Goal: Check status: Check status

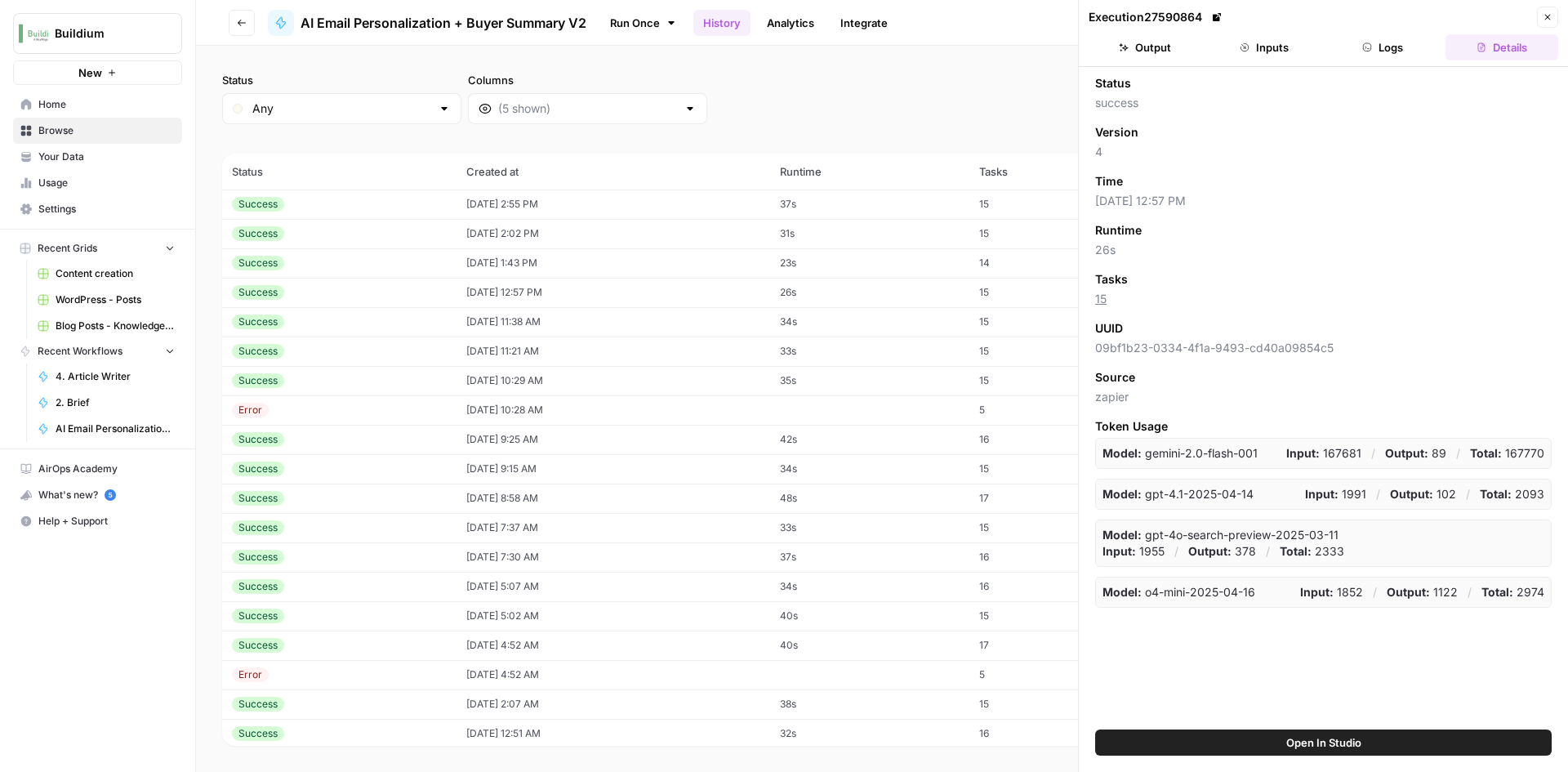
click at [414, 207] on div "Success" at bounding box center [339, 204] width 215 height 14
click at [1240, 45] on icon "button" at bounding box center [1244, 47] width 10 height 10
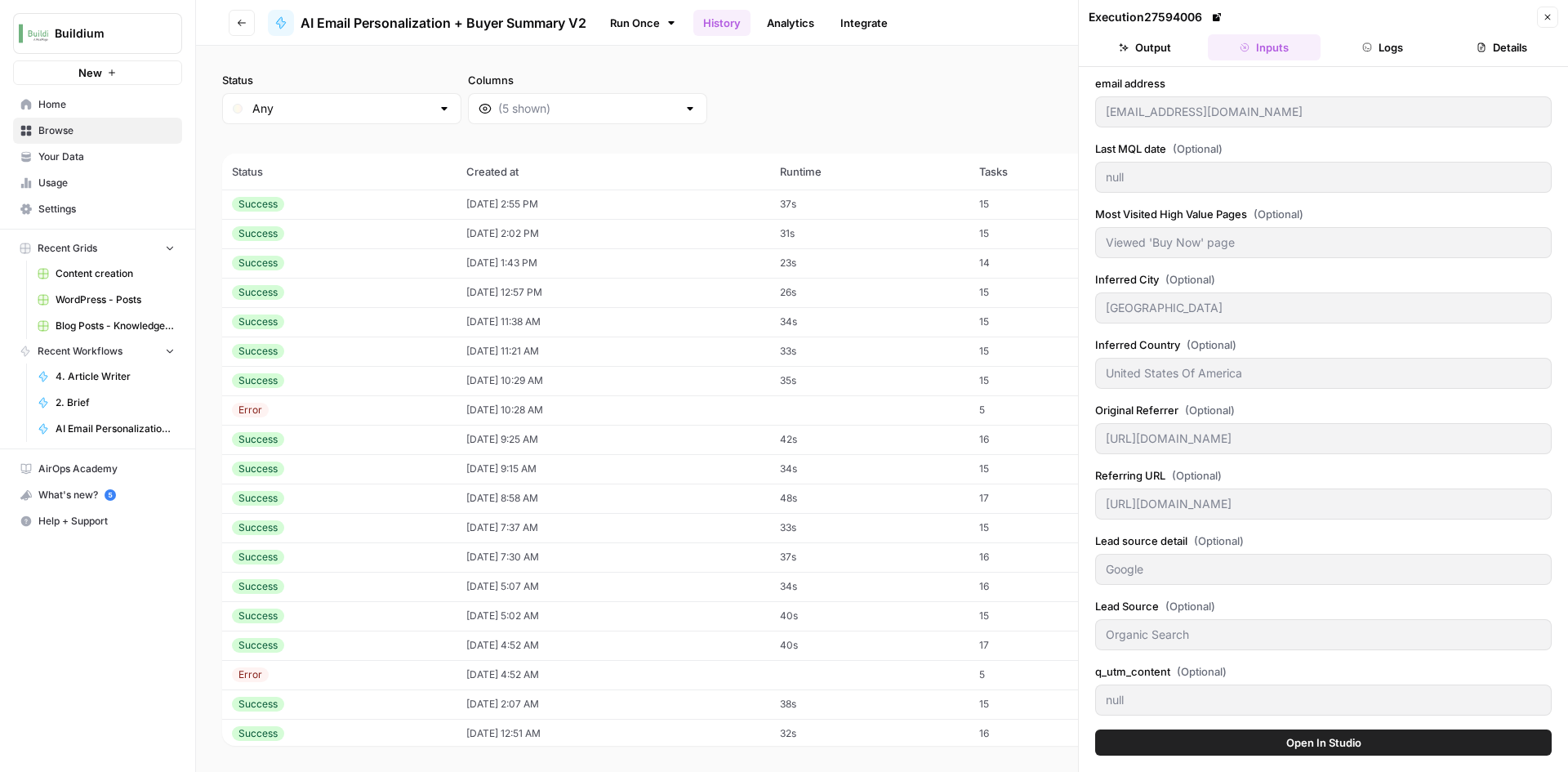
click at [1157, 50] on button "Output" at bounding box center [1145, 46] width 112 height 26
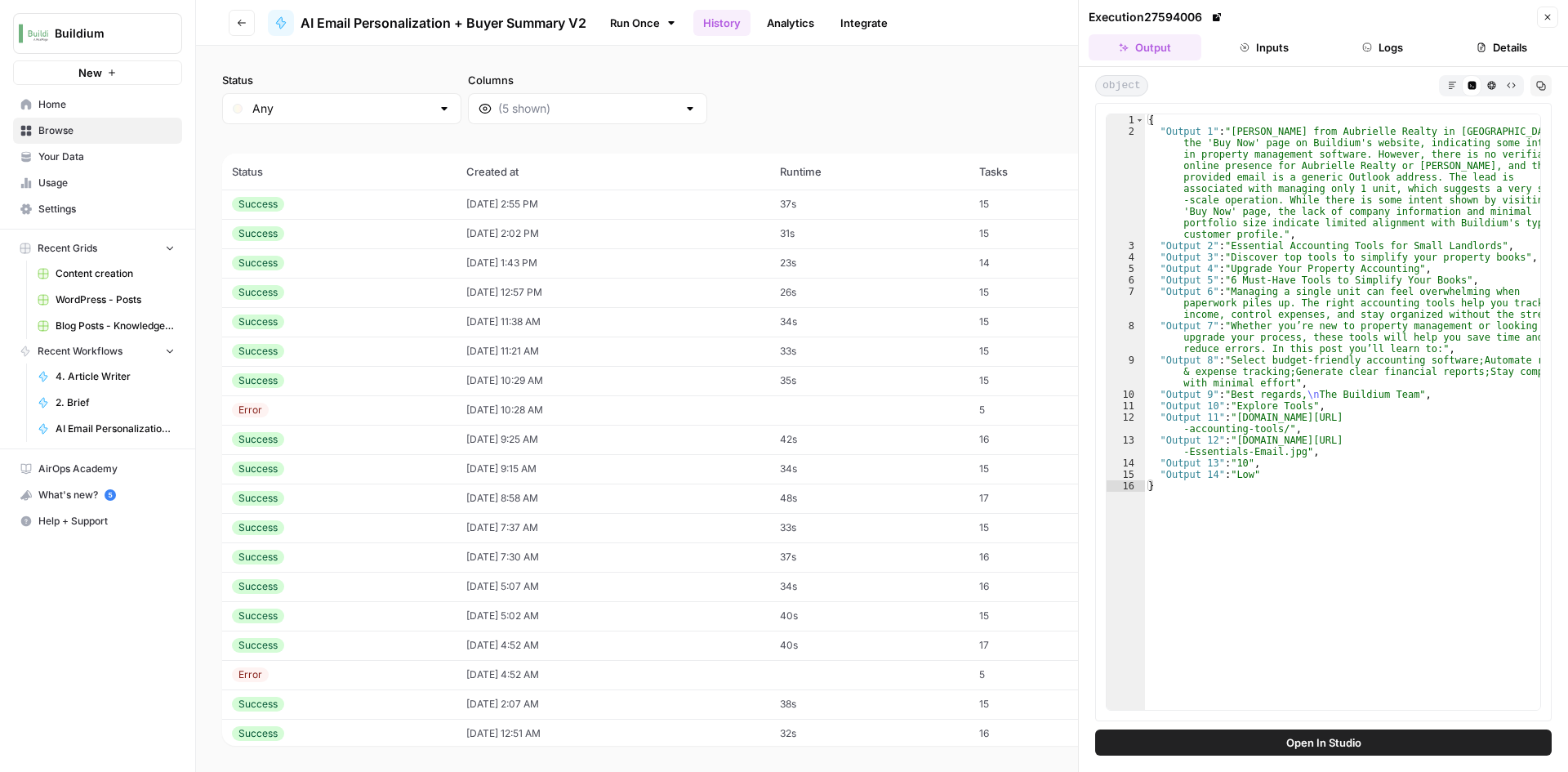
click at [457, 230] on td "[DATE] 2:02 PM" at bounding box center [613, 233] width 313 height 29
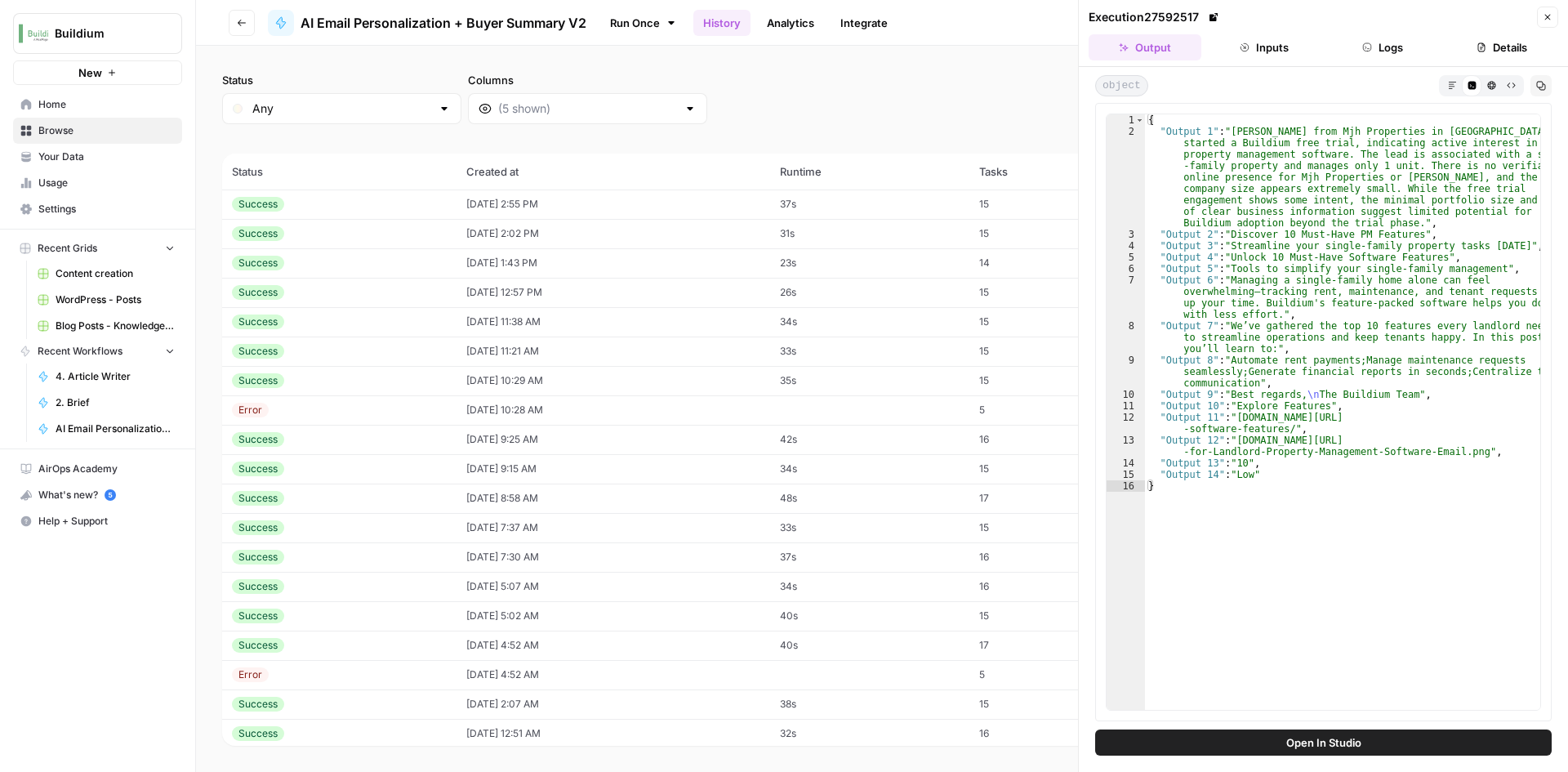
type textarea "**********"
drag, startPoint x: 1284, startPoint y: 430, endPoint x: 1236, endPoint y: 417, distance: 49.7
click at [1236, 417] on div "{ "Output 1" : "[PERSON_NAME] from Mjh Properties in [GEOGRAPHIC_DATA] has star…" at bounding box center [1342, 423] width 395 height 618
click at [394, 261] on div "Success" at bounding box center [339, 262] width 215 height 14
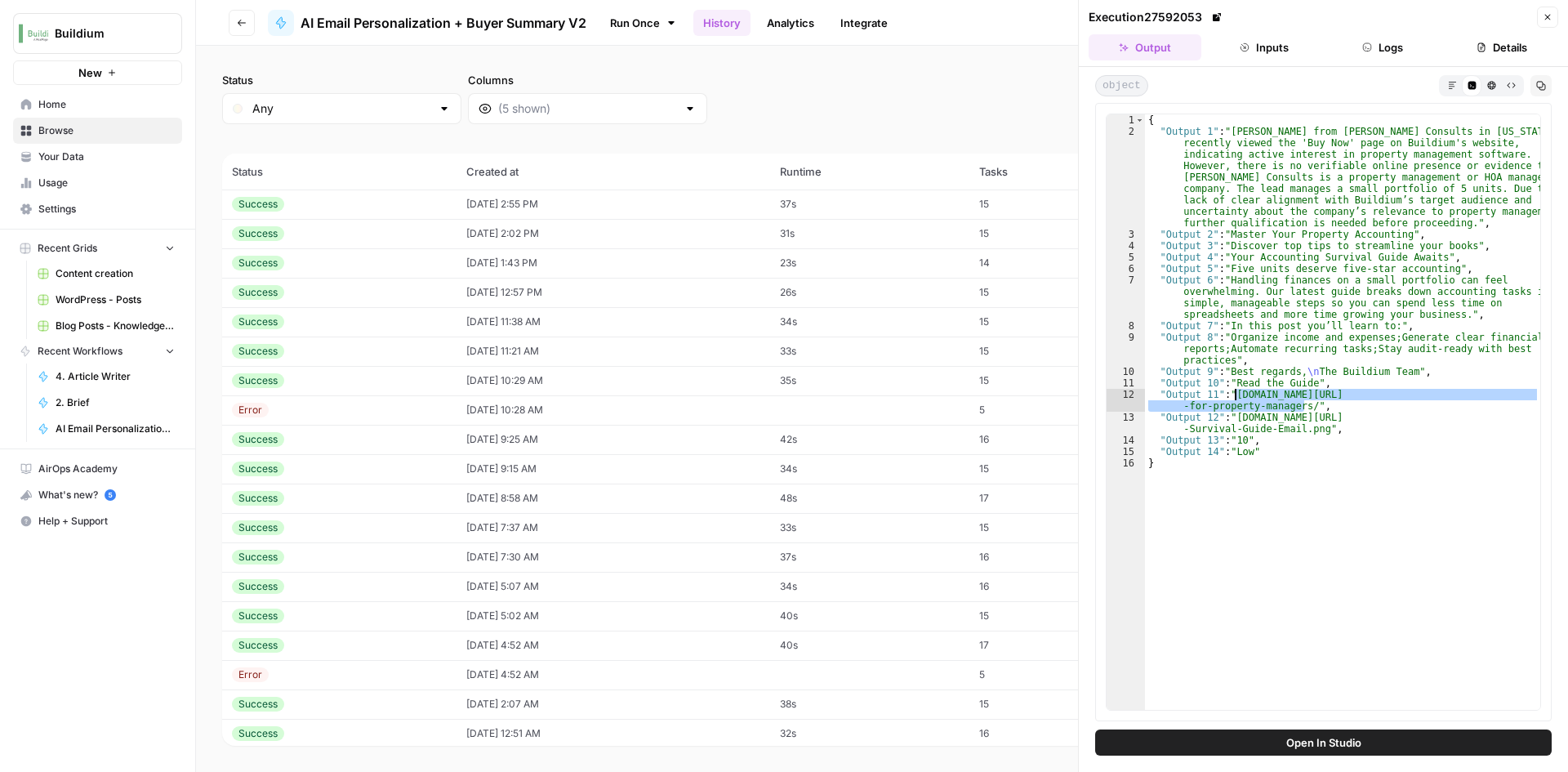
drag, startPoint x: 1304, startPoint y: 410, endPoint x: 1236, endPoint y: 397, distance: 69.2
click at [1236, 397] on div "{ "Output 1" : "[PERSON_NAME] from [PERSON_NAME] Consults in [US_STATE][GEOGRAP…" at bounding box center [1342, 423] width 395 height 618
click at [331, 298] on div "Success" at bounding box center [339, 292] width 215 height 14
type textarea "**********"
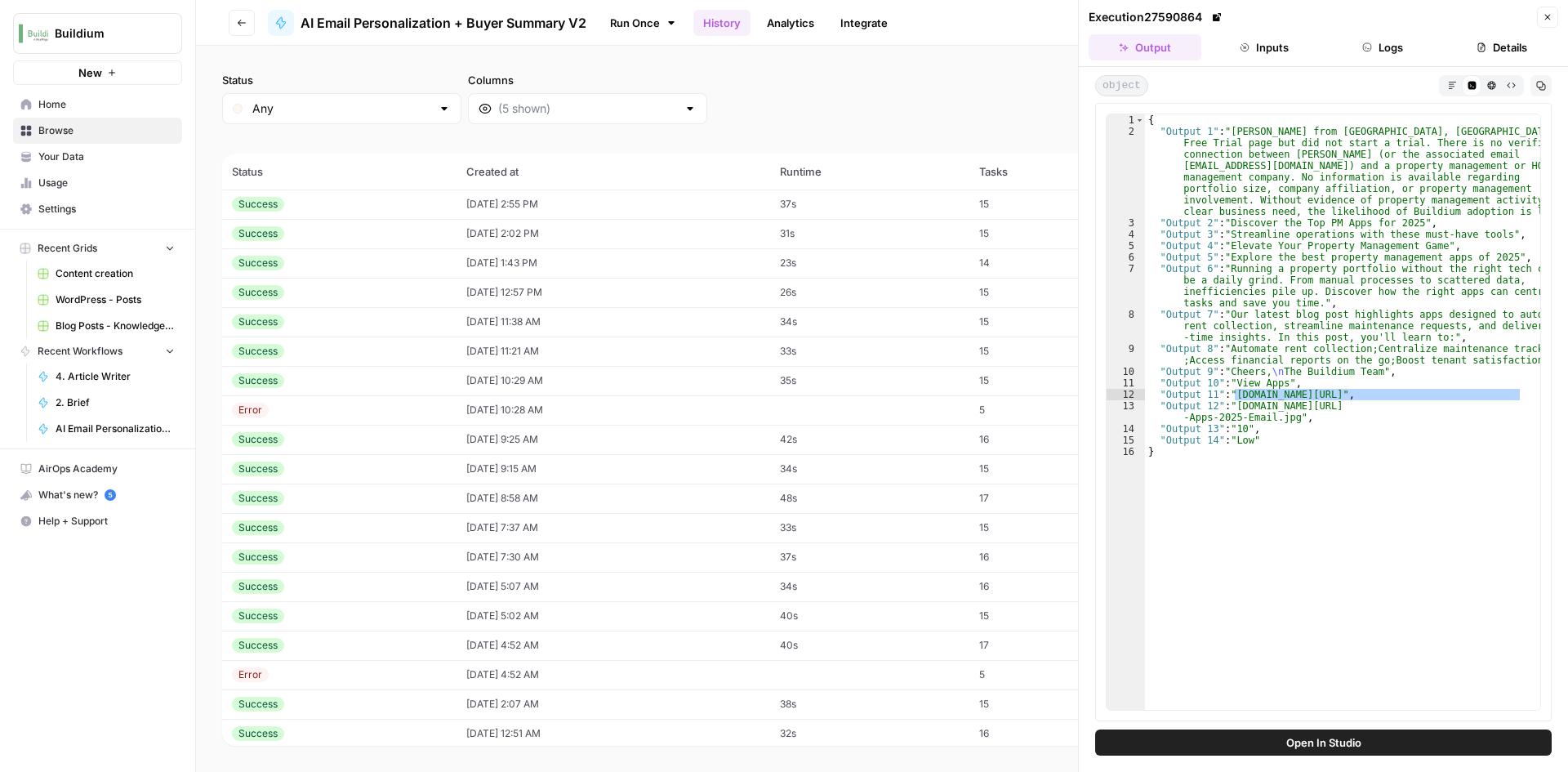
click at [370, 327] on div "Success" at bounding box center [339, 321] width 215 height 14
